Goal: Navigation & Orientation: Find specific page/section

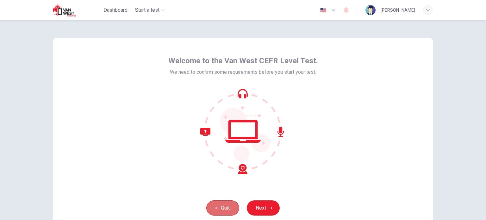
click at [228, 206] on button "Quit" at bounding box center [222, 207] width 33 height 15
click at [63, 14] on img at bounding box center [69, 10] width 33 height 13
